Goal: Task Accomplishment & Management: Complete application form

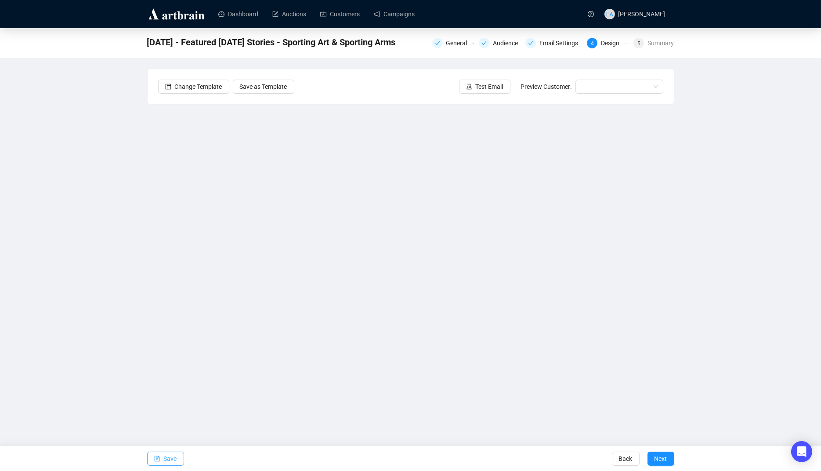
click at [170, 456] on span "Save" at bounding box center [170, 458] width 13 height 25
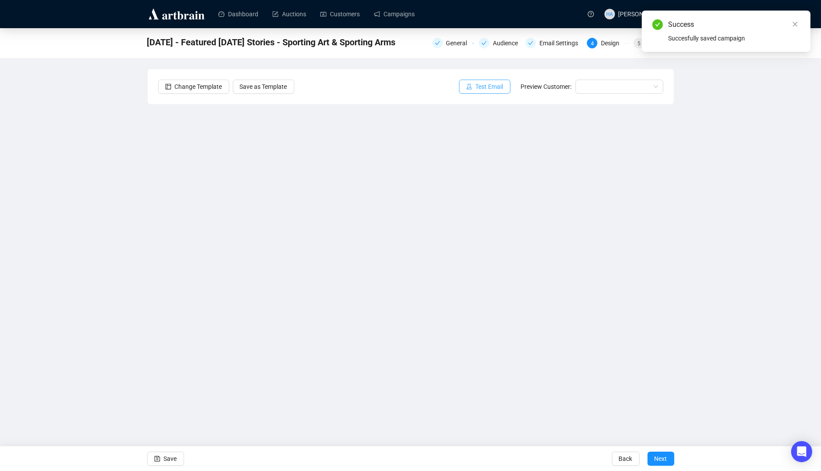
click at [482, 86] on span "Test Email" at bounding box center [490, 87] width 28 height 10
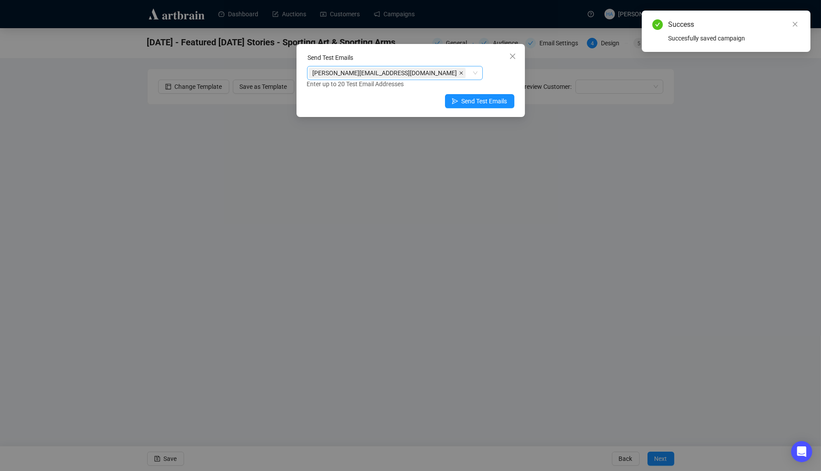
click at [459, 72] on icon "close" at bounding box center [461, 73] width 4 height 4
click at [387, 72] on div at bounding box center [390, 73] width 163 height 12
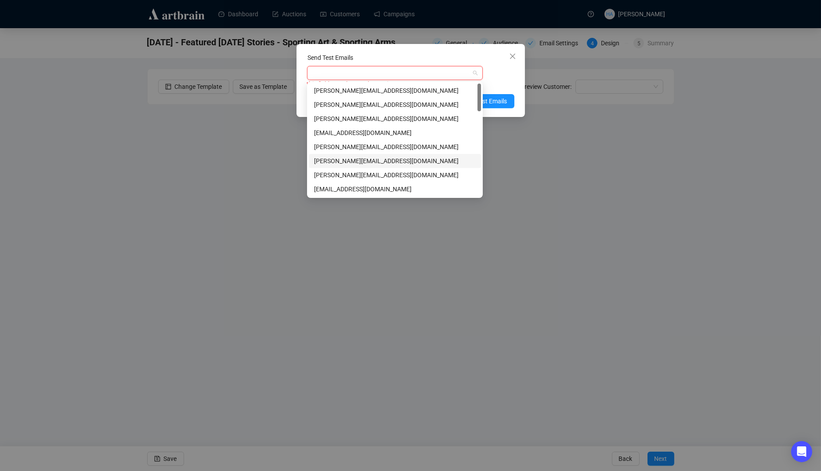
click at [327, 160] on div "[PERSON_NAME][EMAIL_ADDRESS][DOMAIN_NAME]" at bounding box center [395, 161] width 162 height 10
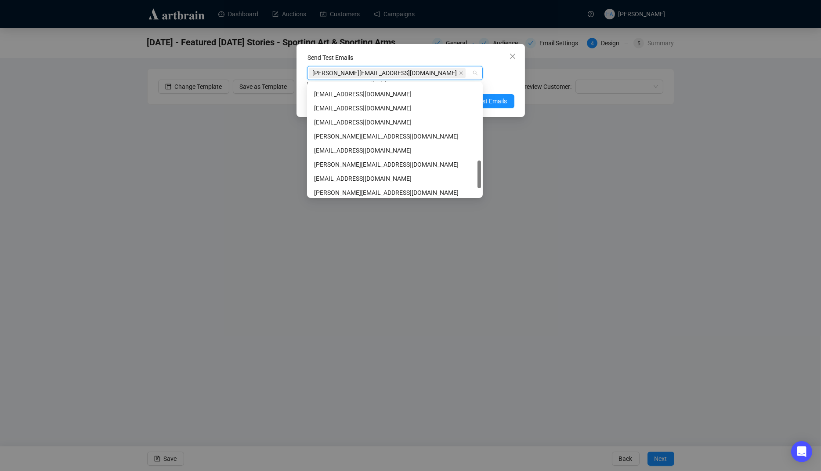
scroll to position [306, 0]
click at [324, 163] on div "[PERSON_NAME][EMAIL_ADDRESS][DOMAIN_NAME]" at bounding box center [395, 164] width 162 height 10
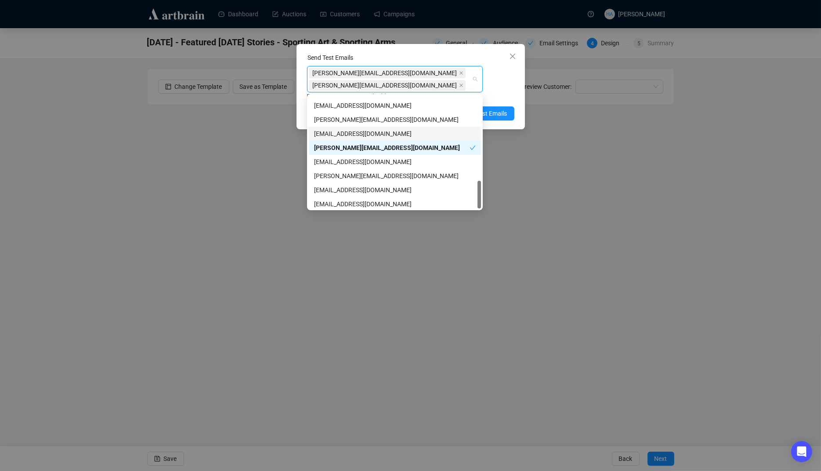
scroll to position [337, 0]
click at [326, 203] on div "[EMAIL_ADDRESS][DOMAIN_NAME]" at bounding box center [395, 202] width 162 height 10
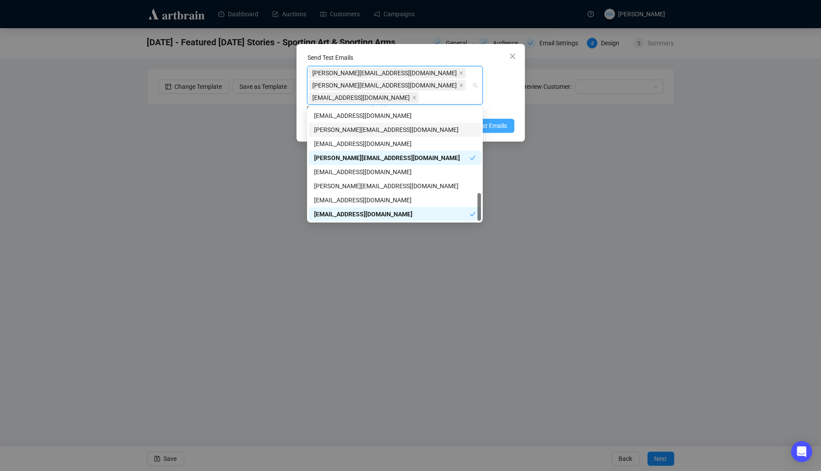
click at [496, 124] on span "Send Test Emails" at bounding box center [485, 126] width 46 height 10
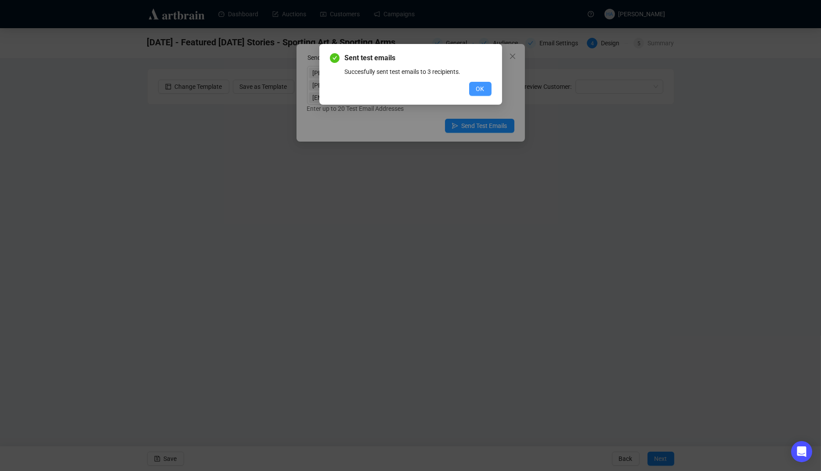
click at [478, 93] on span "OK" at bounding box center [480, 89] width 8 height 10
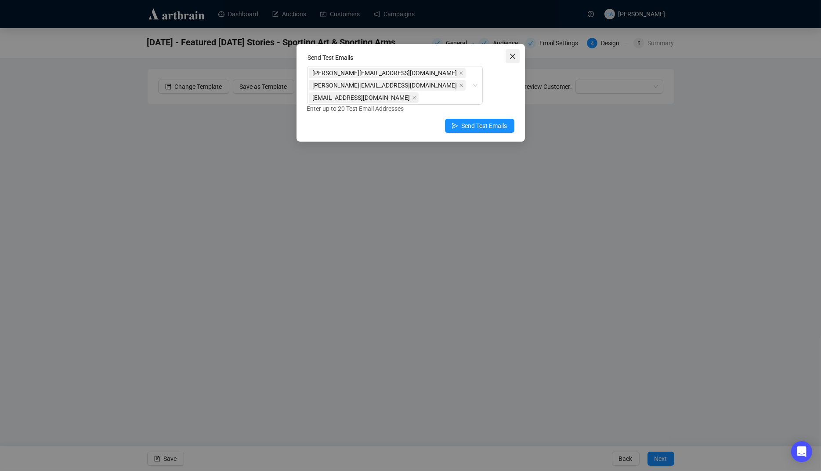
click at [513, 56] on icon "close" at bounding box center [512, 56] width 5 height 5
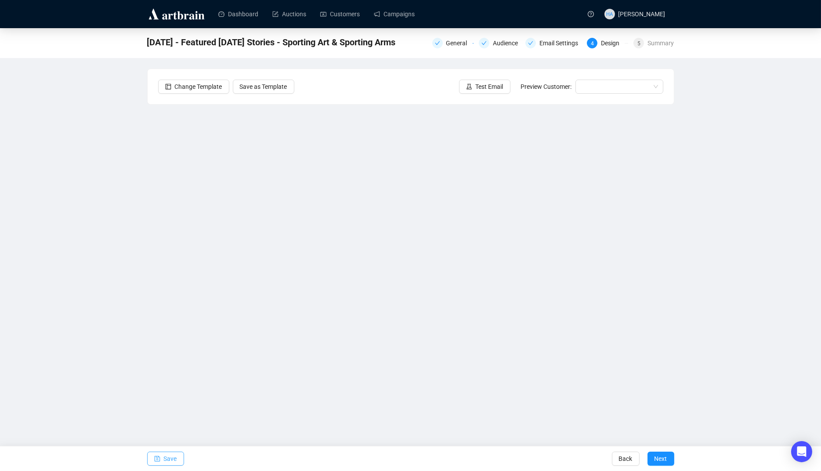
click at [168, 462] on span "Save" at bounding box center [170, 458] width 13 height 25
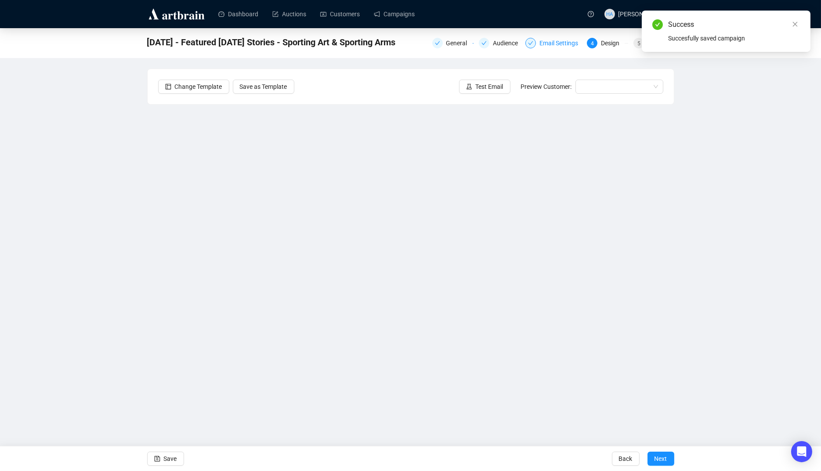
click at [558, 43] on div "Email Settings" at bounding box center [562, 43] width 44 height 11
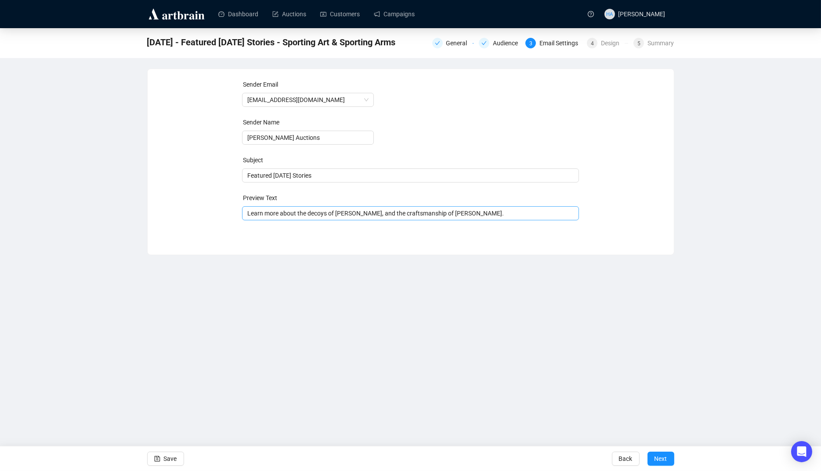
click at [270, 214] on span "Learn more about the decoys of [PERSON_NAME], and the craftsmanship of [PERSON_…" at bounding box center [410, 213] width 337 height 7
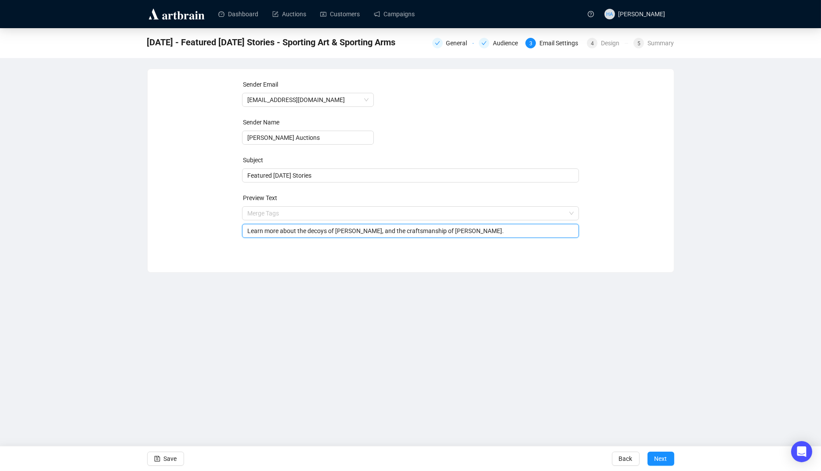
click at [270, 214] on input "search" at bounding box center [406, 212] width 319 height 13
click at [211, 225] on div "Sender Email [EMAIL_ADDRESS][DOMAIN_NAME] Sender Name [PERSON_NAME] Auctions Su…" at bounding box center [410, 164] width 505 height 169
click at [275, 231] on input "Learn more about the decoys of [PERSON_NAME], and the craftsmanship of [PERSON_…" at bounding box center [410, 231] width 326 height 10
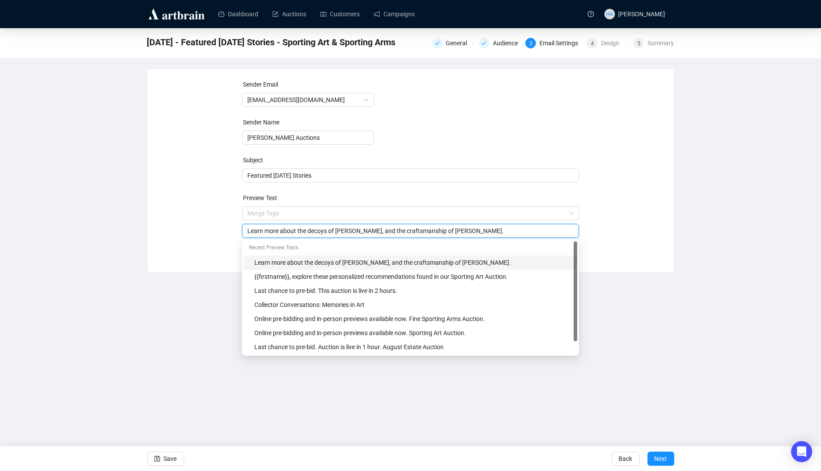
click at [275, 231] on input "Learn more about the decoys of [PERSON_NAME], and the craftsmanship of [PERSON_…" at bounding box center [410, 231] width 326 height 10
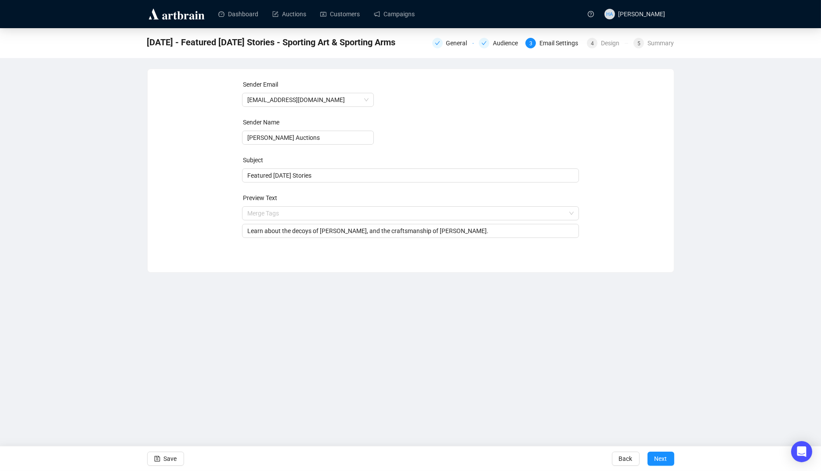
click at [216, 229] on div "Sender Email [EMAIL_ADDRESS][DOMAIN_NAME] Sender Name [PERSON_NAME] Auctions Su…" at bounding box center [410, 164] width 505 height 169
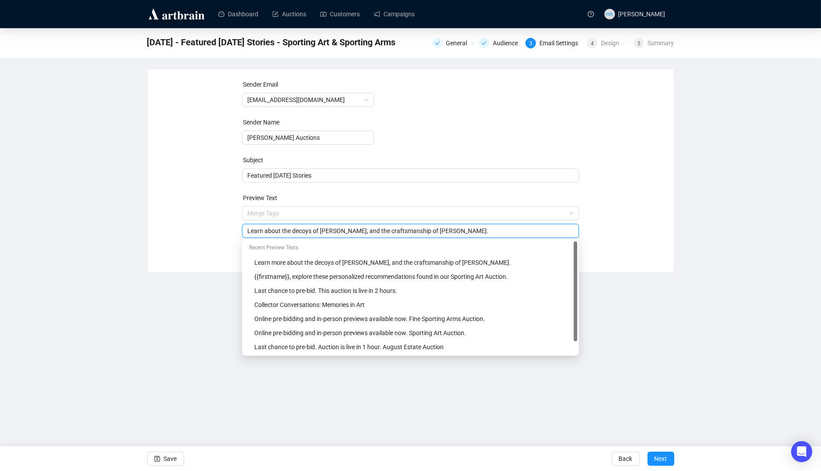
drag, startPoint x: 325, startPoint y: 231, endPoint x: 244, endPoint y: 231, distance: 80.4
click at [244, 231] on div "Learn about the decoys of [PERSON_NAME], and the craftsmanship of [PERSON_NAME]." at bounding box center [410, 231] width 337 height 14
drag, startPoint x: 292, startPoint y: 233, endPoint x: 302, endPoint y: 233, distance: 10.5
click at [293, 232] on input "[PERSON_NAME], and the craftsmanship of [PERSON_NAME]." at bounding box center [410, 231] width 326 height 10
click at [471, 232] on input "[PERSON_NAME] decoys with [PERSON_NAME], and the craftsmanship of [PERSON_NAME]." at bounding box center [410, 231] width 326 height 10
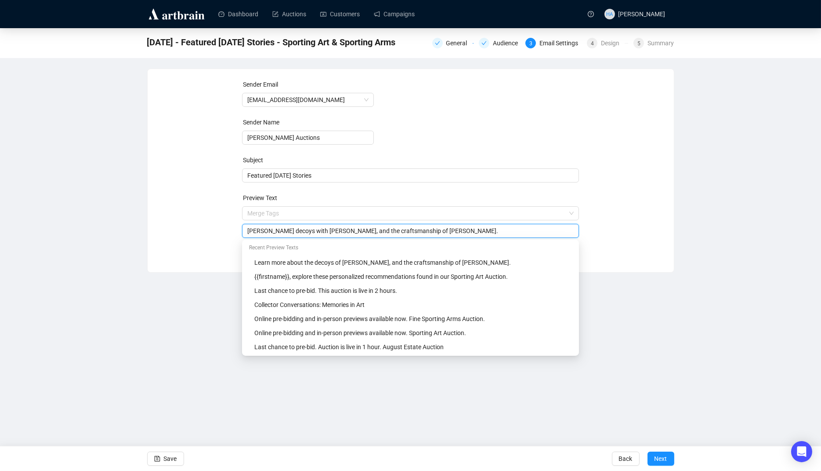
click at [648, 222] on div "Sender Email [EMAIL_ADDRESS][DOMAIN_NAME] Sender Name [PERSON_NAME] Auctions Su…" at bounding box center [410, 164] width 505 height 169
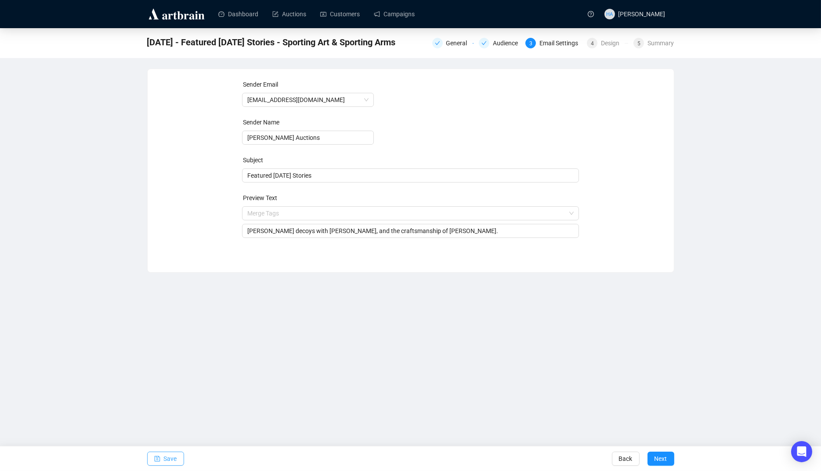
click at [176, 456] on span "Save" at bounding box center [170, 458] width 13 height 25
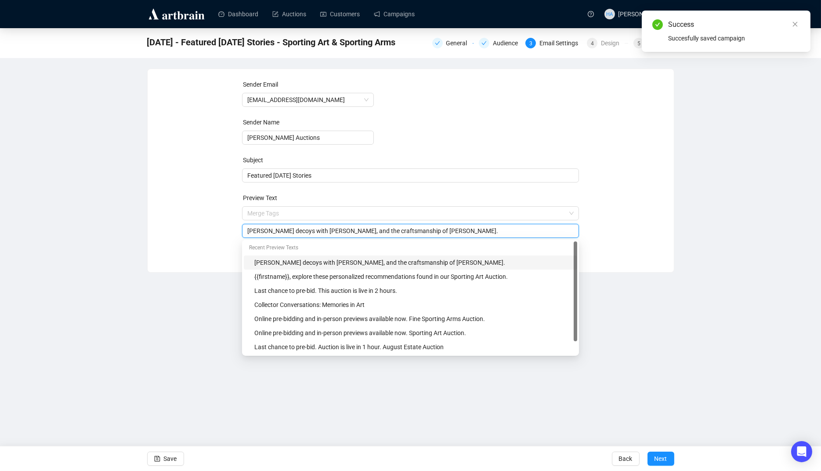
click at [470, 232] on input "[PERSON_NAME] decoys with [PERSON_NAME], and the craftsmanship of [PERSON_NAME]." at bounding box center [410, 231] width 326 height 10
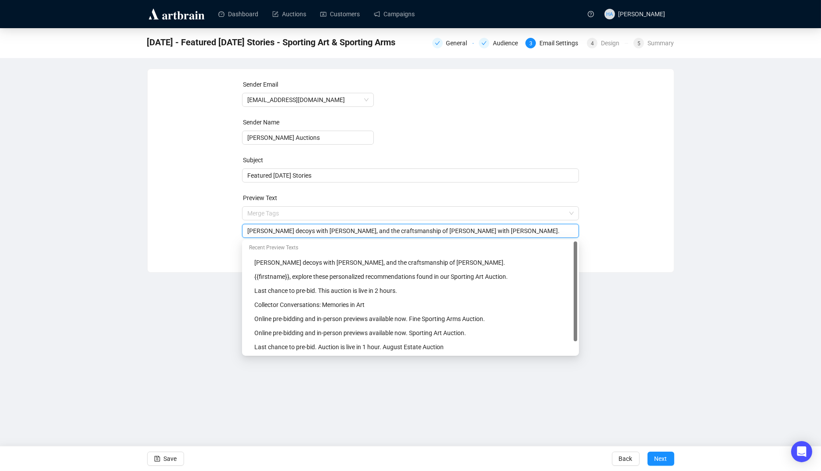
type input "[PERSON_NAME] decoys with [PERSON_NAME], and the craftsmanship of [PERSON_NAME]…"
click at [623, 228] on div "Sender Email [EMAIL_ADDRESS][DOMAIN_NAME] Sender Name [PERSON_NAME] Auctions Su…" at bounding box center [410, 164] width 505 height 169
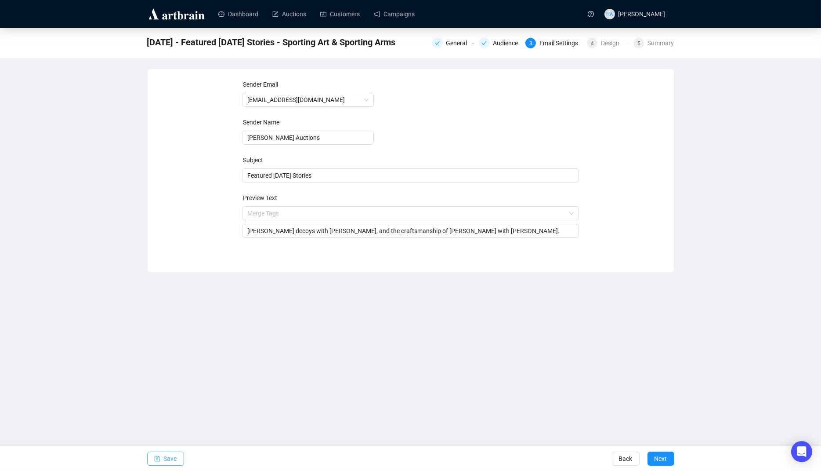
click at [174, 456] on span "Save" at bounding box center [170, 458] width 13 height 25
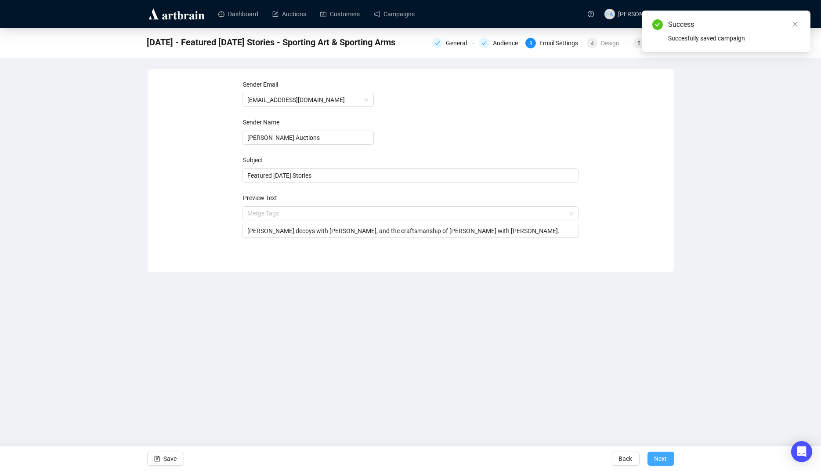
click at [660, 460] on span "Next" at bounding box center [661, 458] width 13 height 25
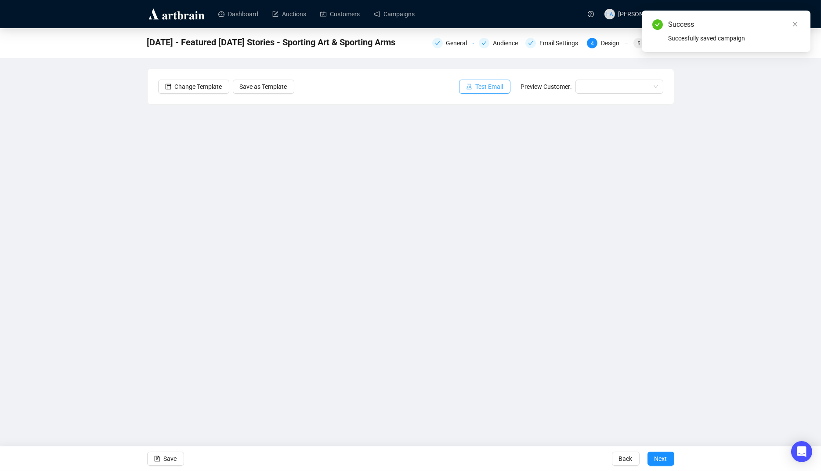
click at [488, 85] on span "Test Email" at bounding box center [490, 87] width 28 height 10
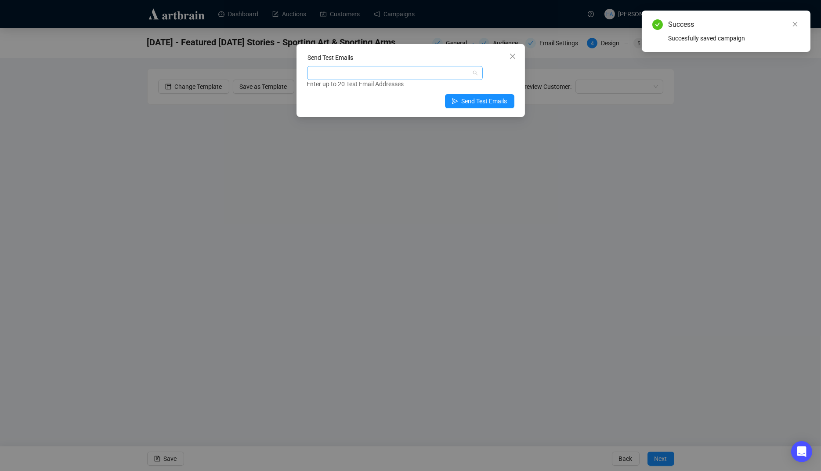
click at [387, 73] on div at bounding box center [390, 73] width 163 height 12
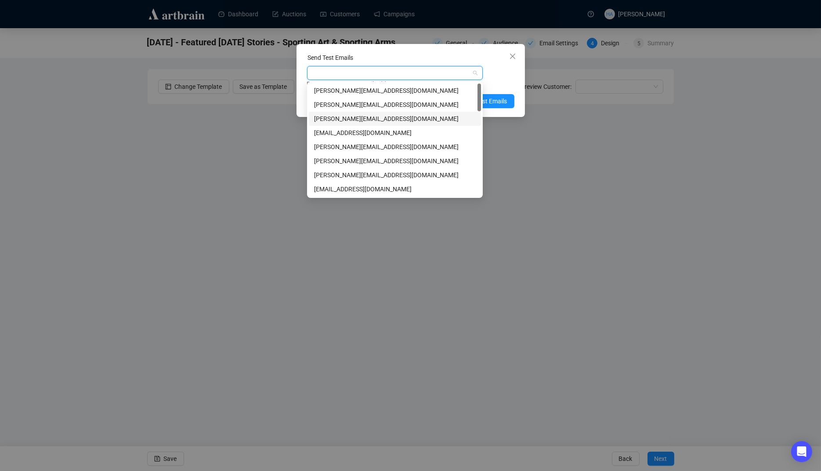
click at [347, 116] on div "[PERSON_NAME][EMAIL_ADDRESS][DOMAIN_NAME]" at bounding box center [395, 119] width 162 height 10
click at [336, 161] on div "[PERSON_NAME][EMAIL_ADDRESS][DOMAIN_NAME]" at bounding box center [395, 161] width 162 height 10
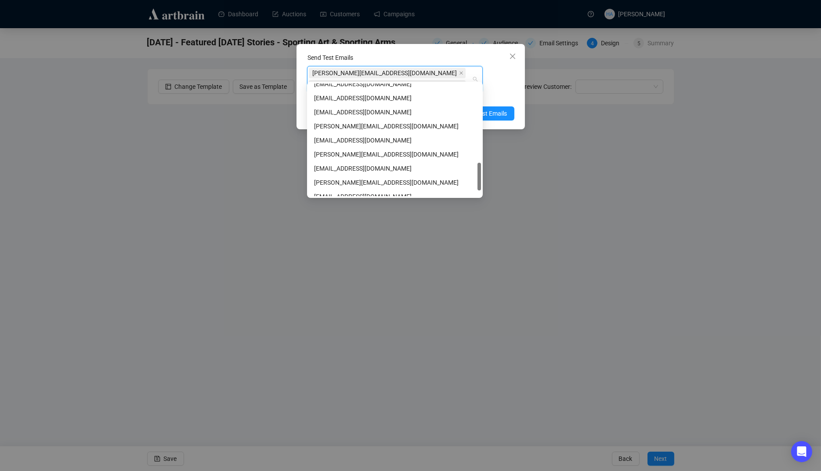
scroll to position [316, 0]
click at [334, 157] on div "[PERSON_NAME][EMAIL_ADDRESS][DOMAIN_NAME]" at bounding box center [395, 154] width 162 height 10
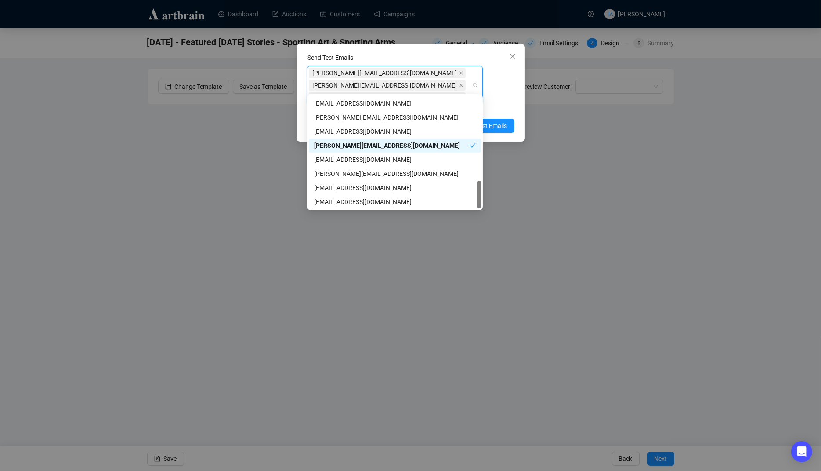
scroll to position [337, 0]
click at [335, 201] on div "[EMAIL_ADDRESS][DOMAIN_NAME]" at bounding box center [395, 202] width 162 height 10
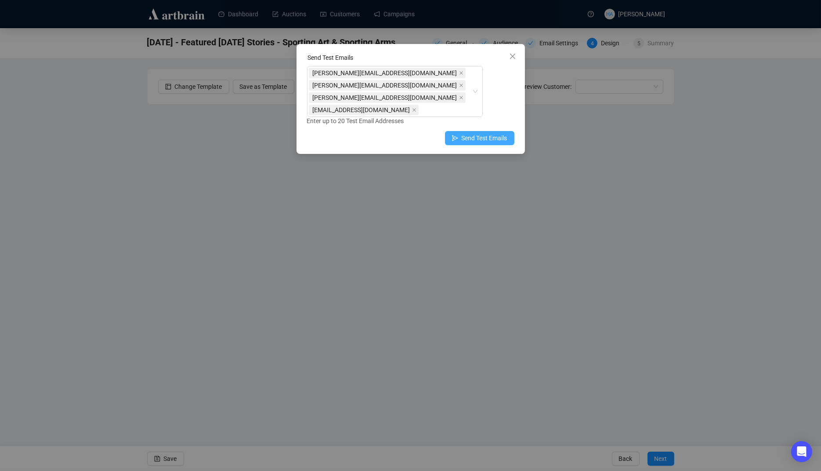
click at [492, 133] on span "Send Test Emails" at bounding box center [485, 138] width 46 height 10
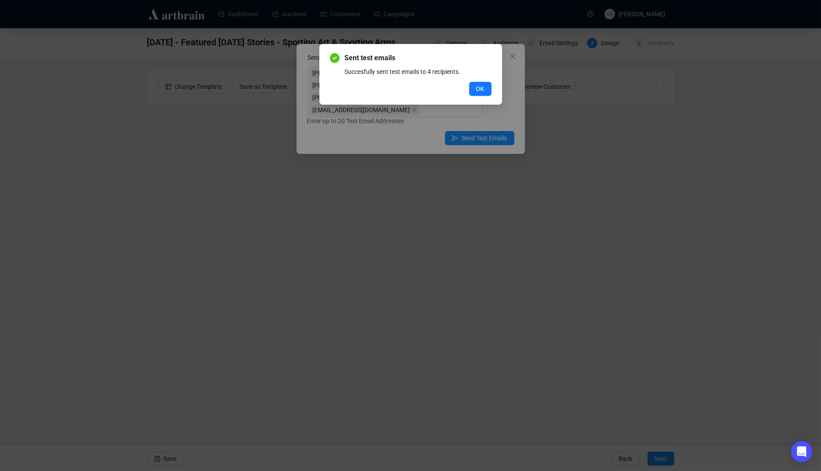
drag, startPoint x: 478, startPoint y: 88, endPoint x: 467, endPoint y: 84, distance: 12.1
click at [478, 89] on span "OK" at bounding box center [480, 89] width 8 height 10
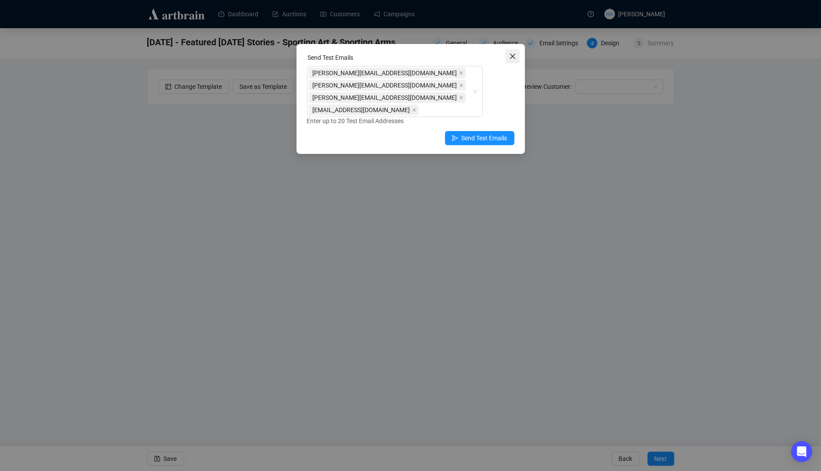
click at [517, 54] on span "Close" at bounding box center [513, 56] width 14 height 7
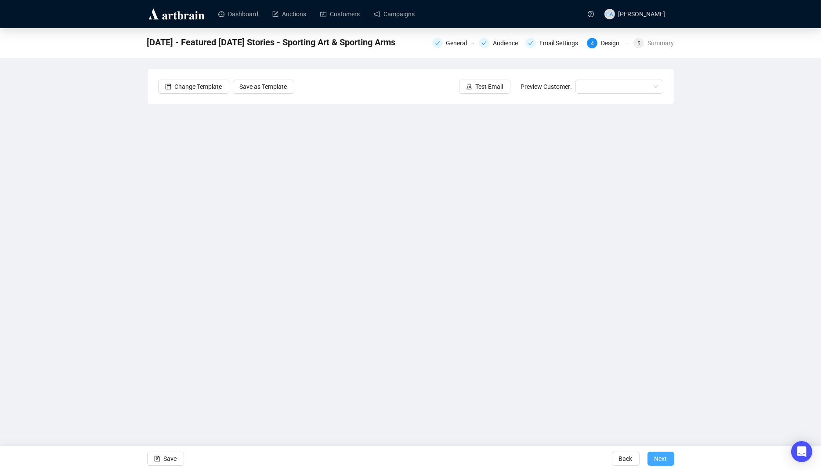
click at [663, 459] on span "Next" at bounding box center [661, 458] width 13 height 25
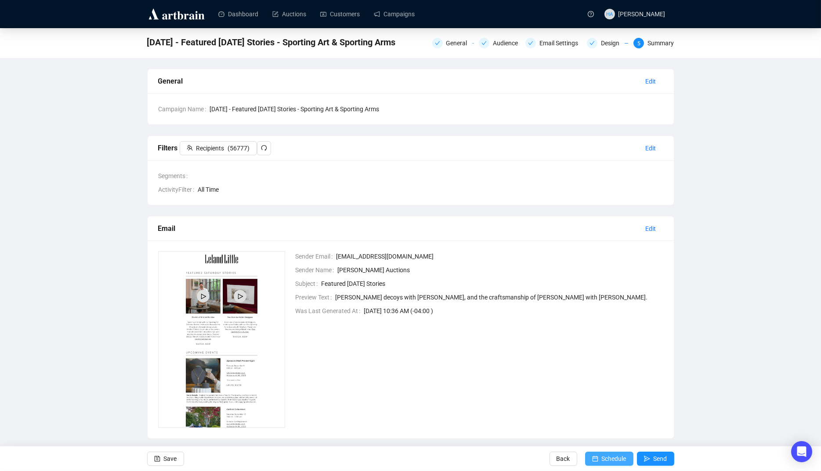
click at [607, 458] on span "Schedule" at bounding box center [614, 458] width 25 height 25
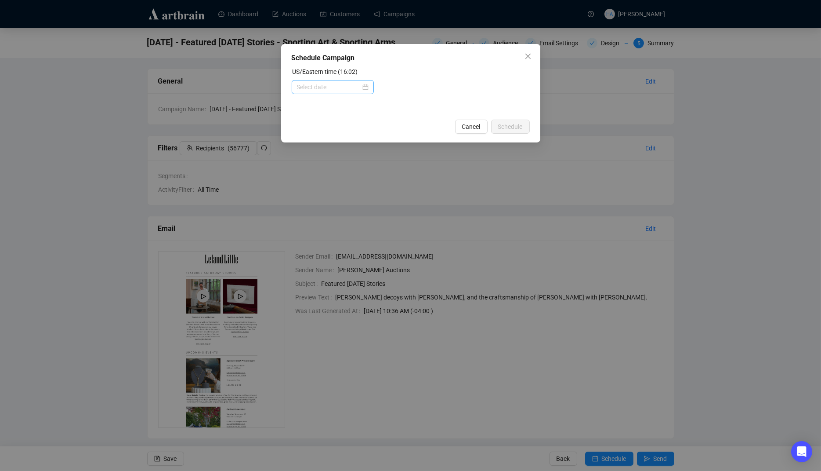
click at [360, 87] on div at bounding box center [333, 87] width 72 height 10
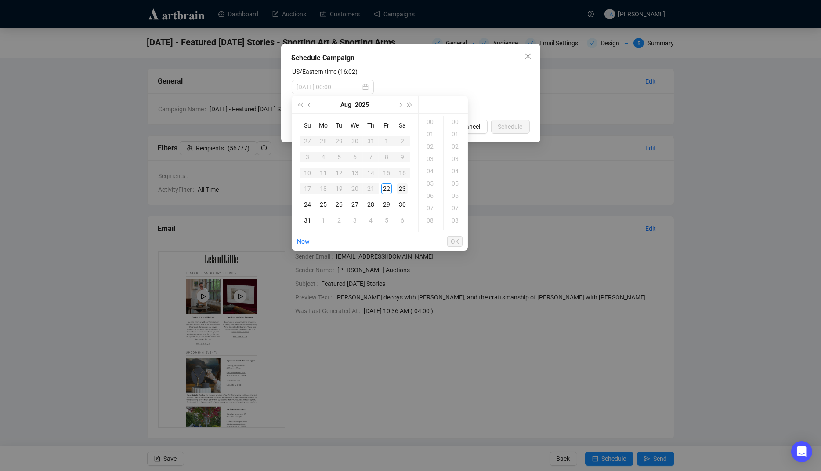
click at [402, 190] on div "23" at bounding box center [402, 188] width 11 height 11
click at [430, 169] on div "08" at bounding box center [430, 168] width 21 height 12
click at [455, 206] on div "15" at bounding box center [455, 209] width 21 height 12
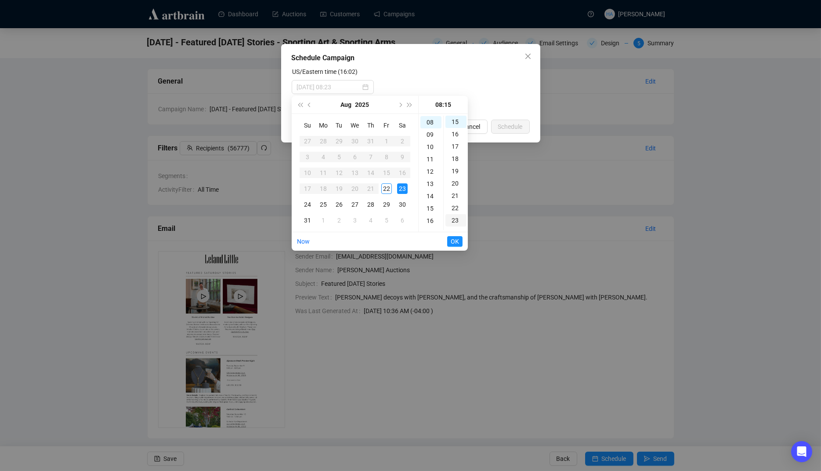
scroll to position [183, 0]
type input "[DATE] 08:15"
click at [453, 241] on span "OK" at bounding box center [455, 241] width 8 height 17
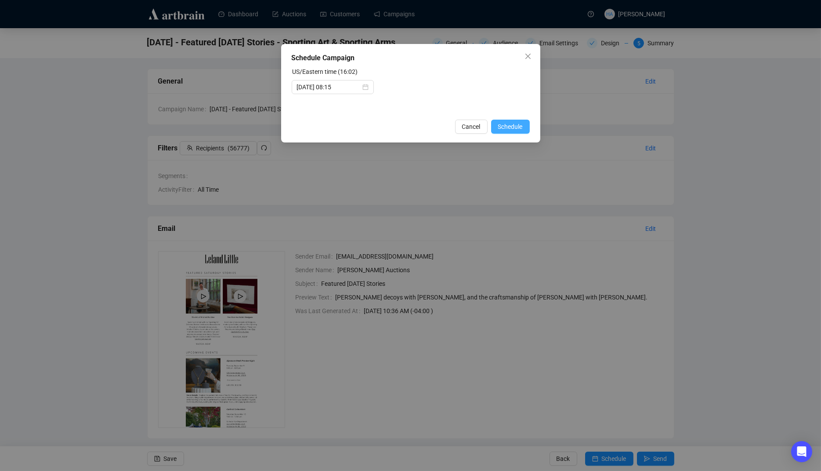
click at [508, 126] on span "Schedule" at bounding box center [510, 127] width 25 height 10
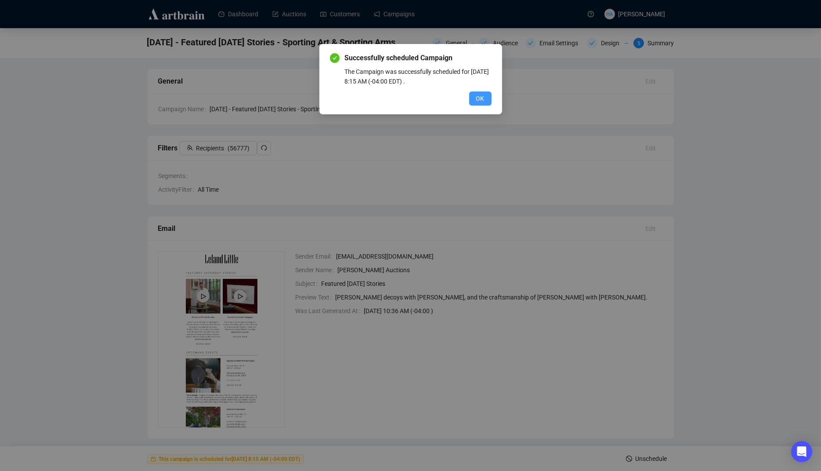
click at [476, 101] on span "OK" at bounding box center [480, 99] width 8 height 10
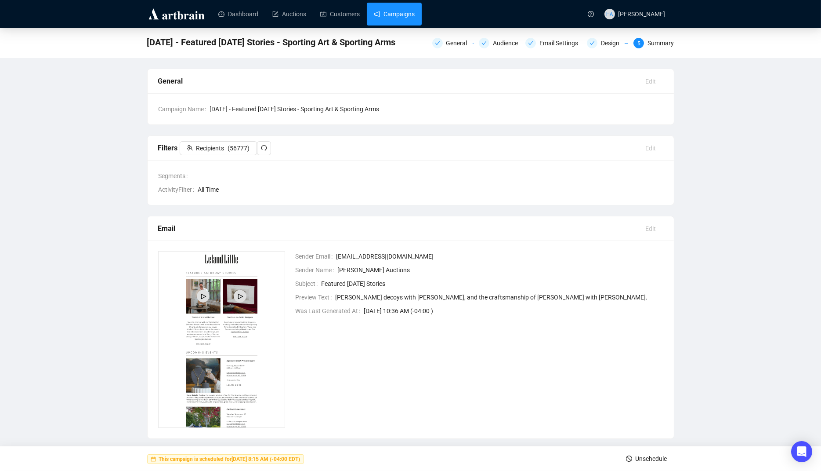
click at [413, 11] on link "Campaigns" at bounding box center [394, 14] width 41 height 23
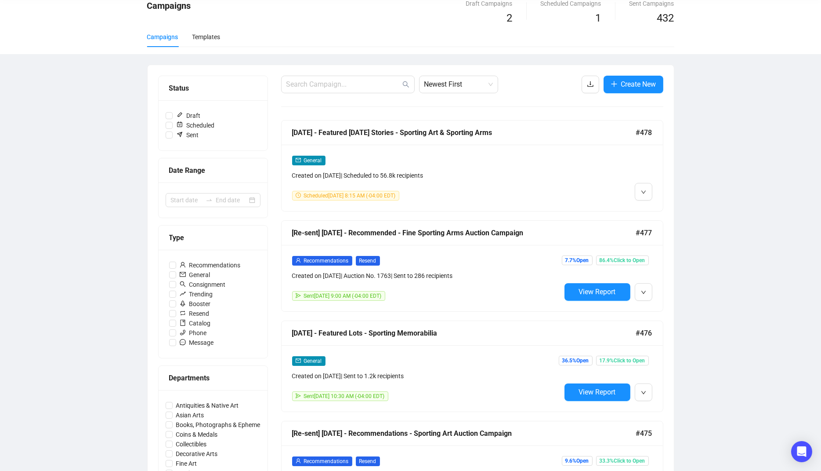
scroll to position [41, 0]
